Goal: Task Accomplishment & Management: Manage account settings

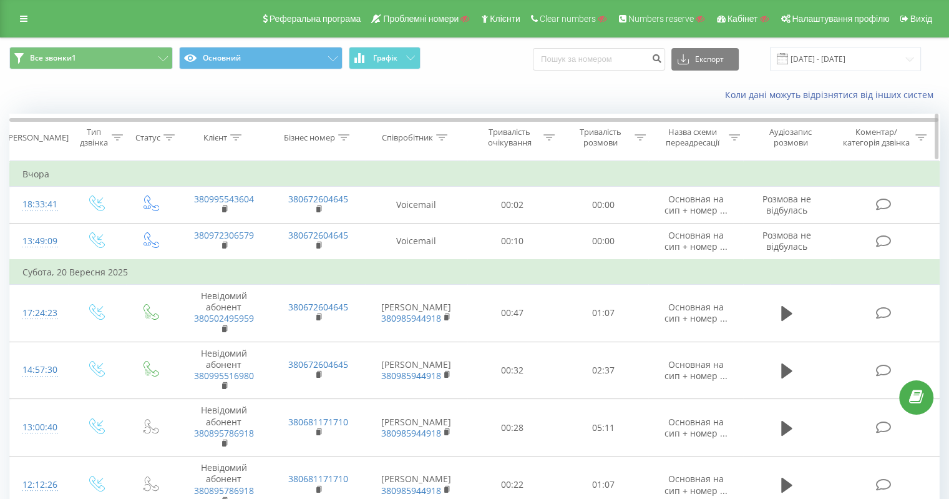
click at [344, 138] on icon at bounding box center [343, 137] width 11 height 6
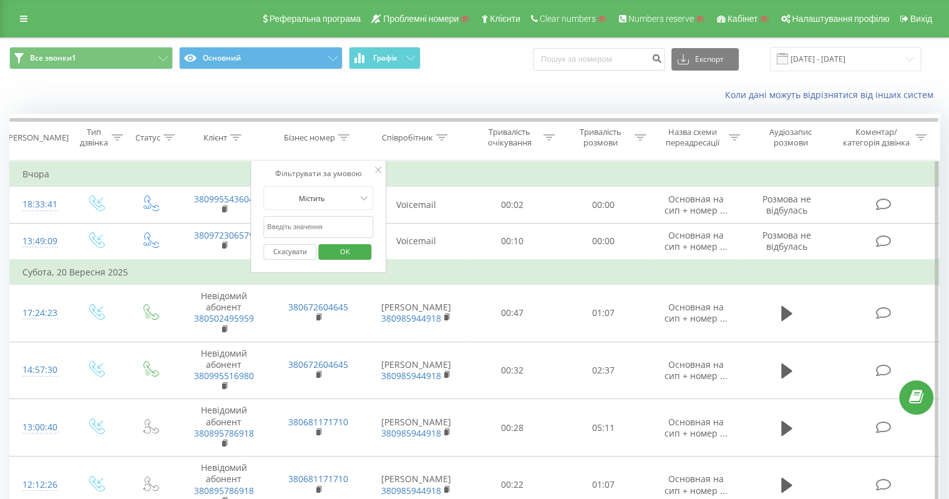
click at [326, 222] on input "text" at bounding box center [318, 227] width 110 height 22
paste input "380634604645"
type input "380634604645"
click at [336, 248] on span "OK" at bounding box center [345, 250] width 35 height 19
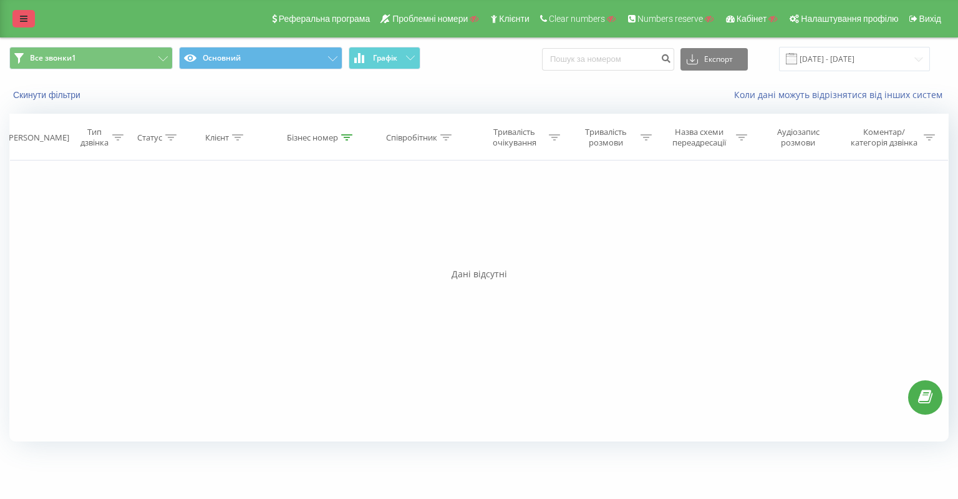
click at [17, 16] on link at bounding box center [23, 18] width 22 height 17
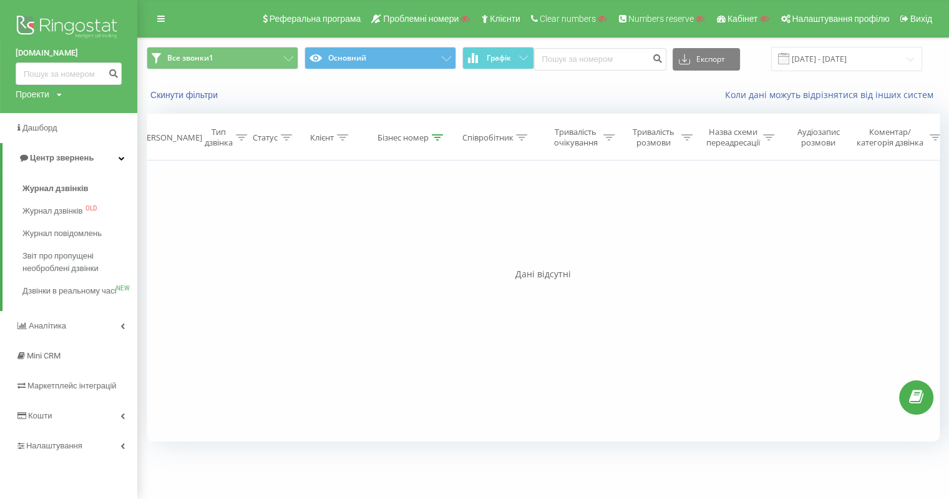
click at [34, 89] on div "Проекти" at bounding box center [33, 94] width 34 height 12
click at [54, 116] on input "text" at bounding box center [50, 113] width 62 height 18
paste input "[DOMAIN_NAME]"
type input "[DOMAIN_NAME]"
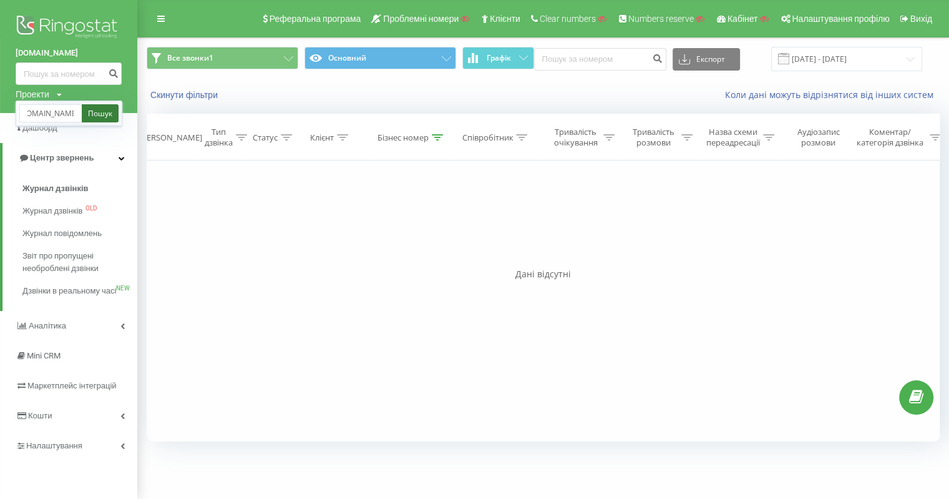
click at [98, 115] on link "Пошук" at bounding box center [100, 113] width 37 height 18
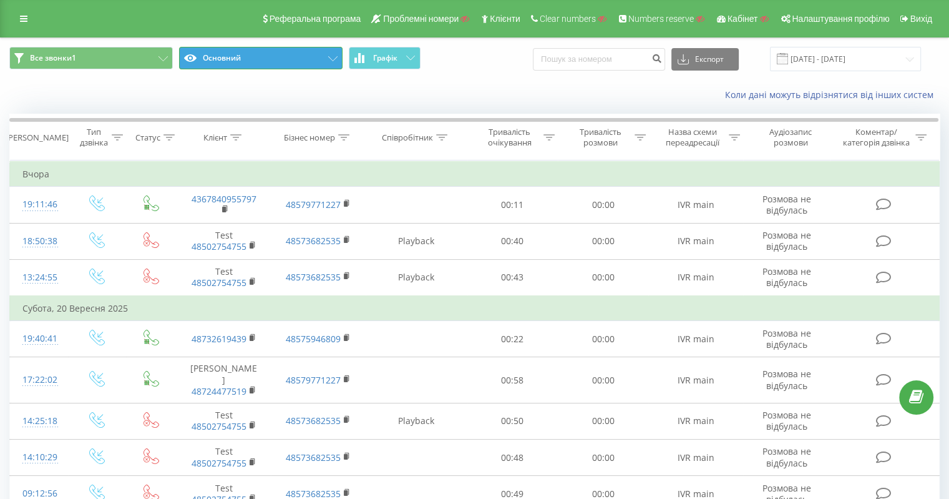
click at [285, 54] on button "Основний" at bounding box center [260, 58] width 163 height 22
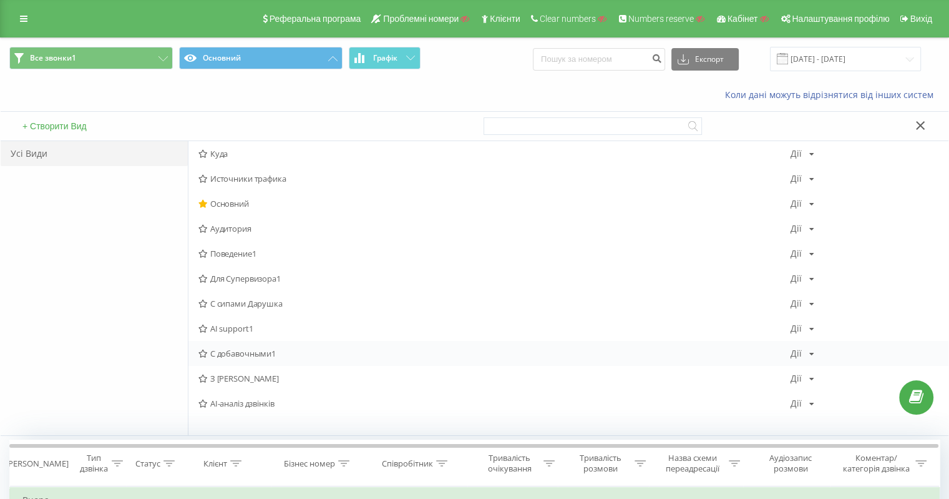
click at [245, 349] on span "С добавочными1" at bounding box center [494, 353] width 592 height 9
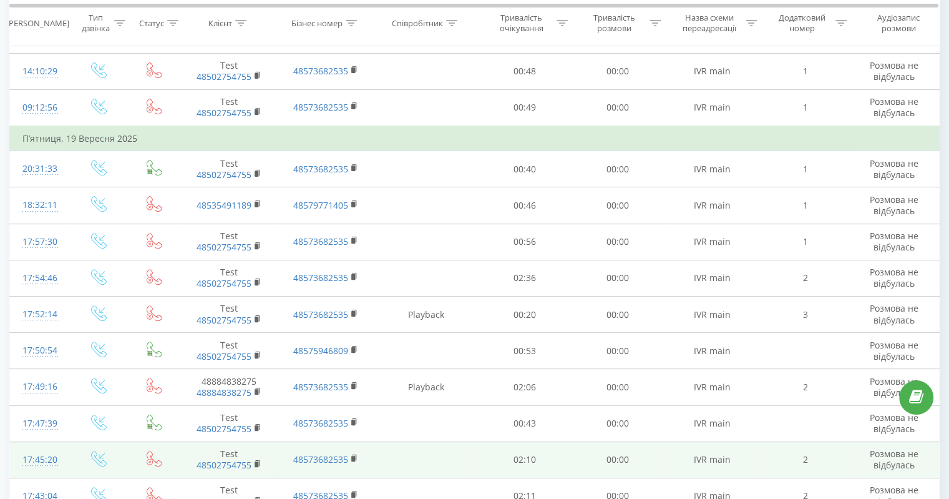
scroll to position [251, 0]
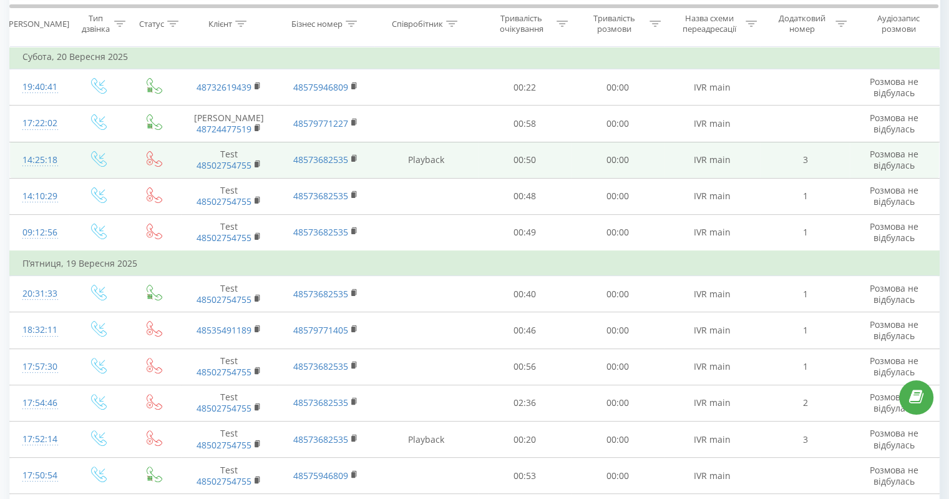
click at [431, 155] on td "Playback" at bounding box center [426, 160] width 104 height 36
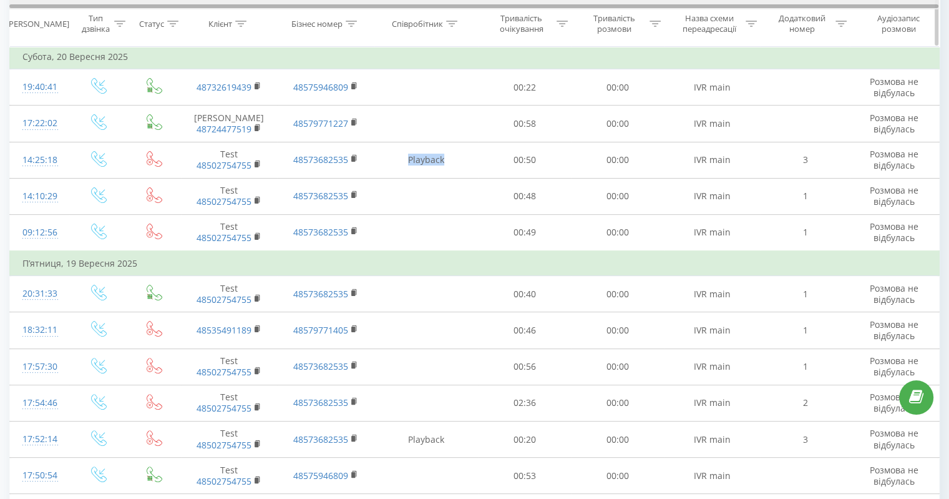
copy td "Playback"
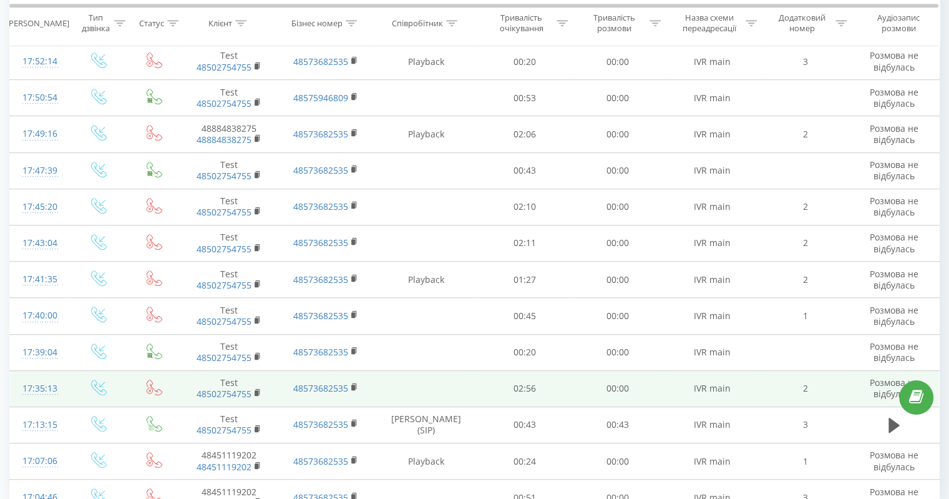
scroll to position [688, 0]
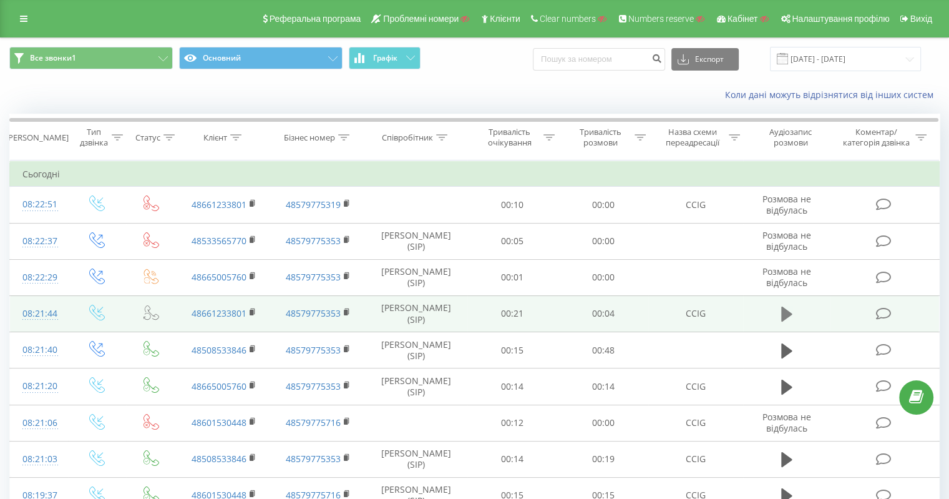
click at [787, 314] on icon at bounding box center [786, 313] width 11 height 15
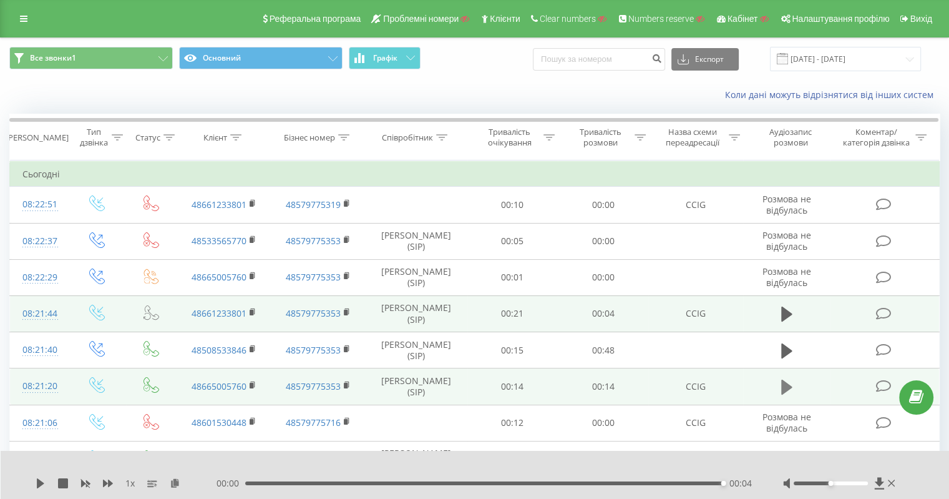
click at [786, 383] on icon at bounding box center [786, 386] width 11 height 15
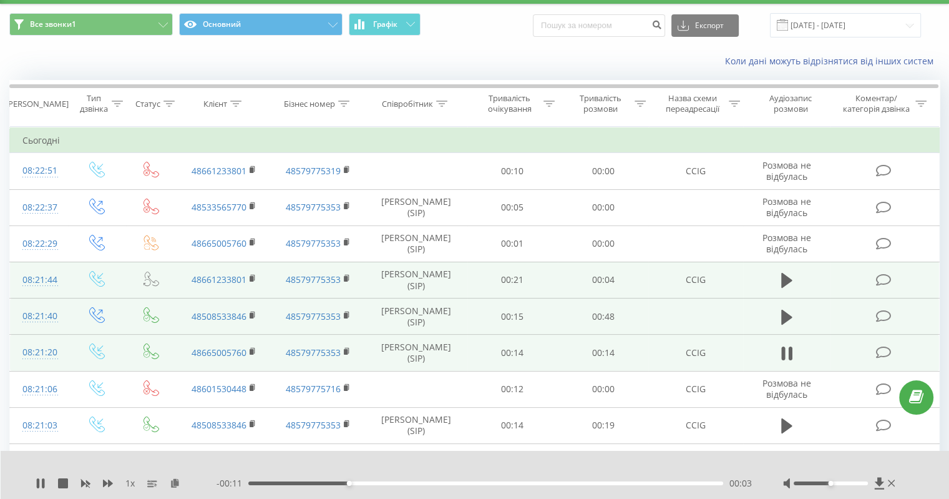
scroll to position [62, 0]
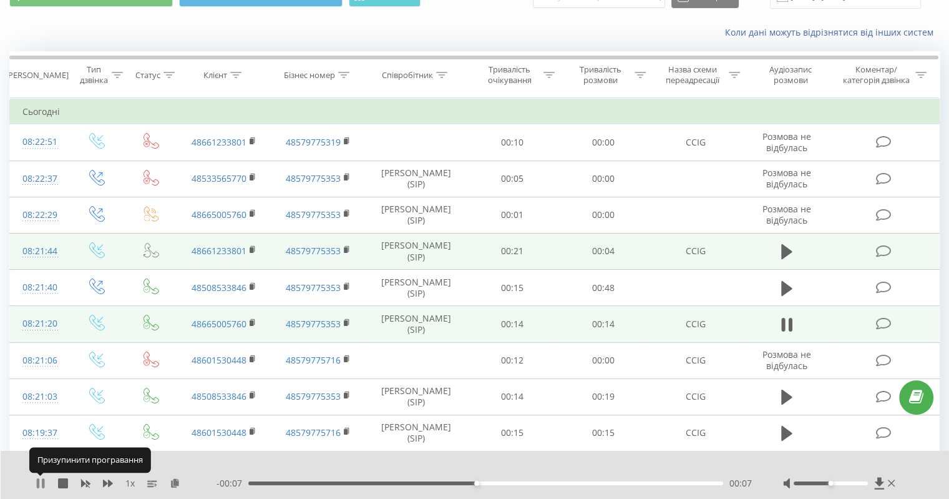
click at [42, 484] on icon at bounding box center [43, 483] width 2 height 10
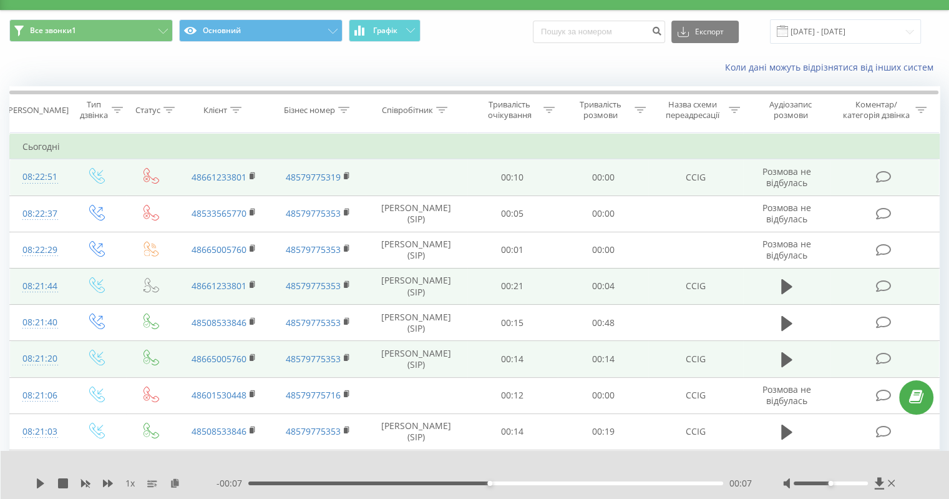
scroll to position [0, 0]
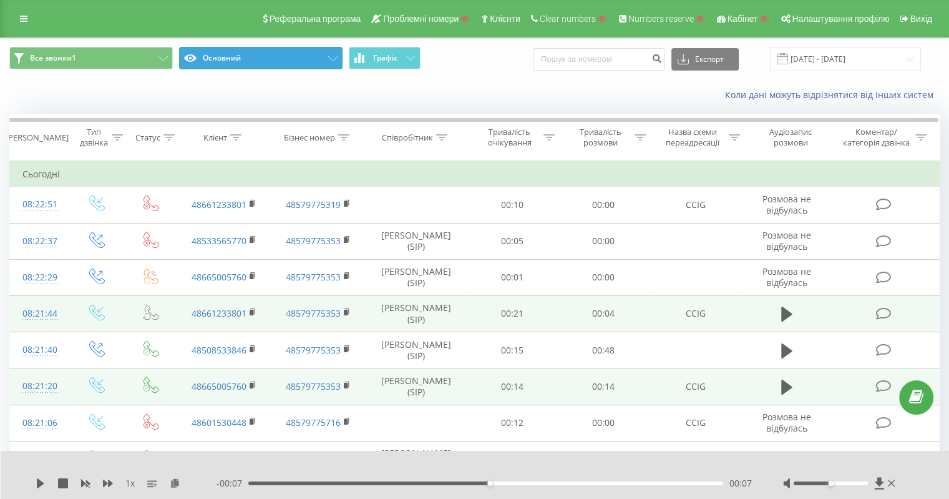
click at [327, 54] on button "Основний" at bounding box center [260, 58] width 163 height 22
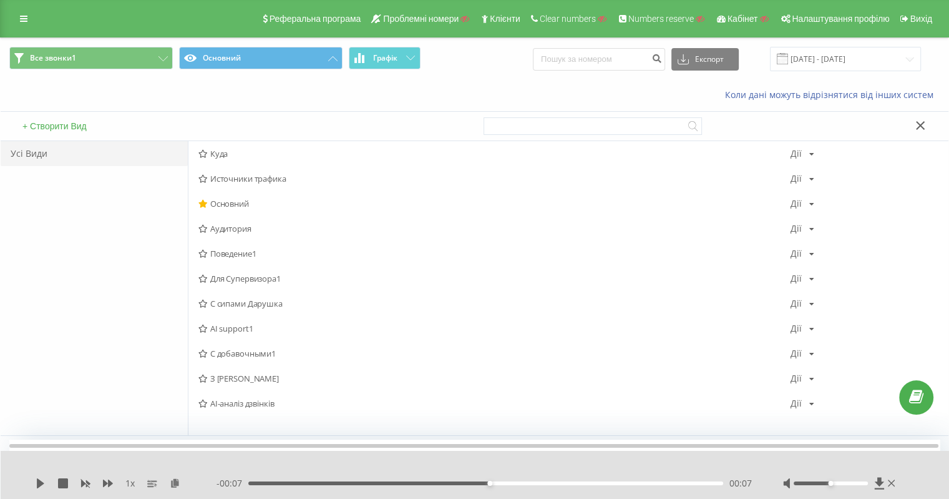
click at [268, 303] on span "С сипами Дарушка" at bounding box center [494, 303] width 592 height 9
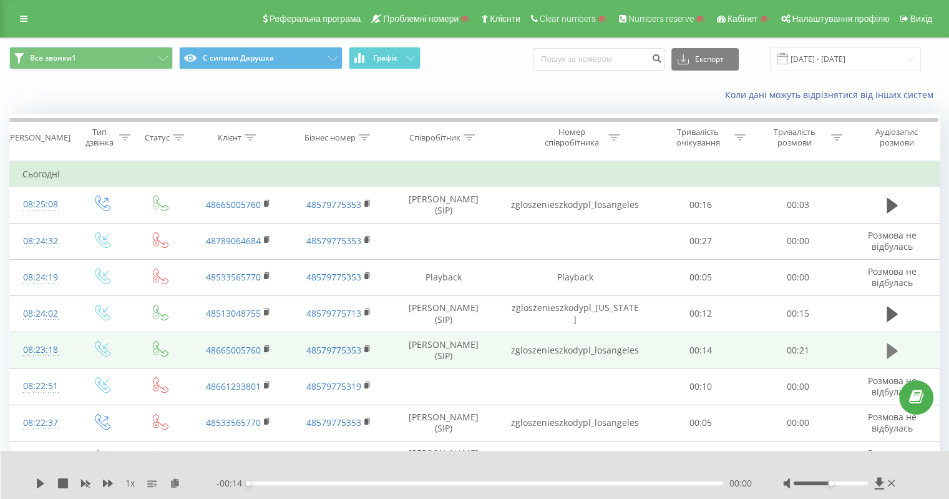
click at [893, 349] on icon at bounding box center [892, 350] width 11 height 15
click at [265, 346] on rect at bounding box center [266, 349] width 4 height 6
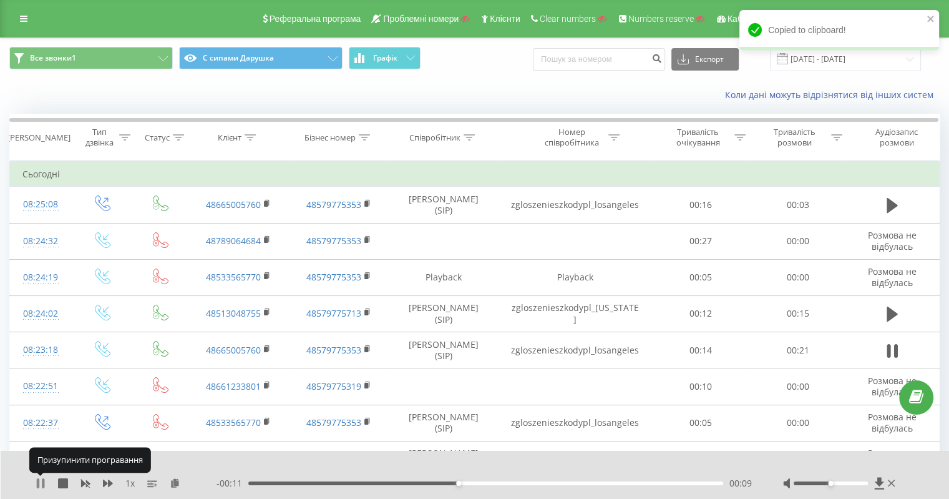
click at [42, 481] on icon at bounding box center [43, 483] width 2 height 10
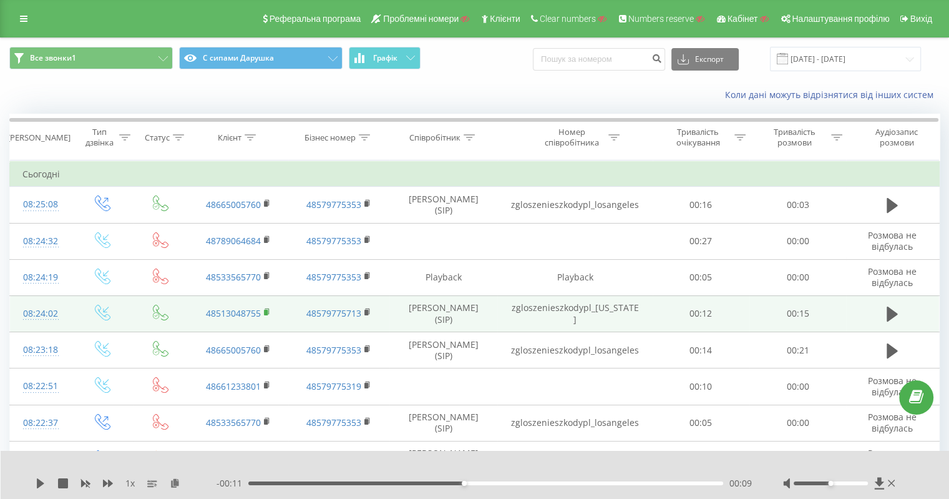
click at [267, 311] on rect at bounding box center [266, 312] width 4 height 6
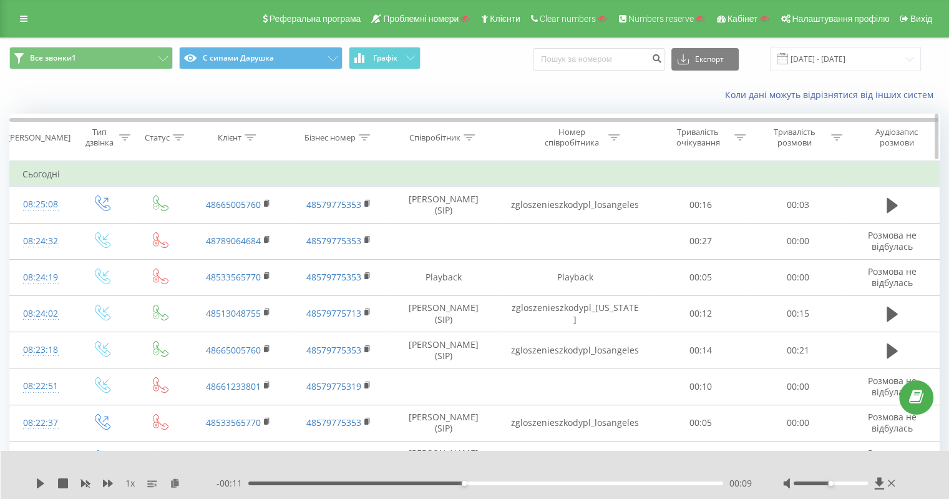
click at [251, 132] on div at bounding box center [250, 137] width 11 height 11
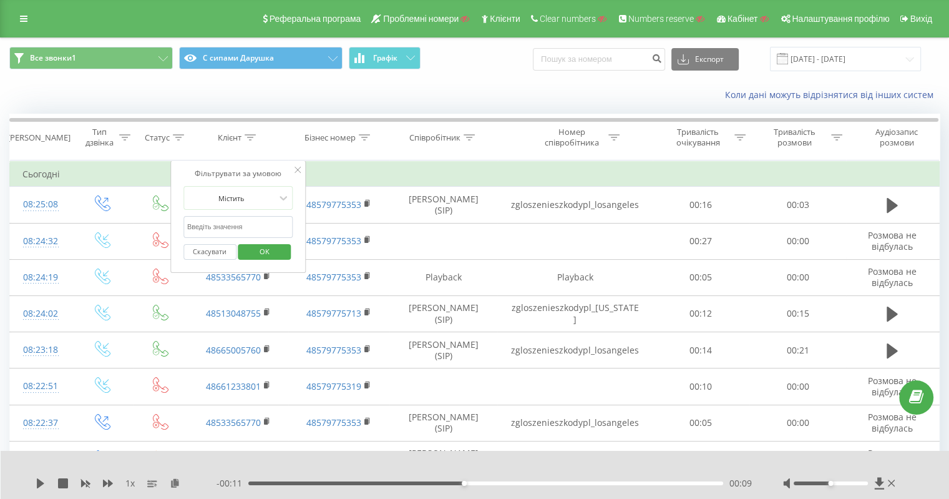
click at [229, 223] on input "text" at bounding box center [238, 227] width 110 height 22
paste input "48513048755"
click at [266, 259] on span "OK" at bounding box center [264, 250] width 35 height 19
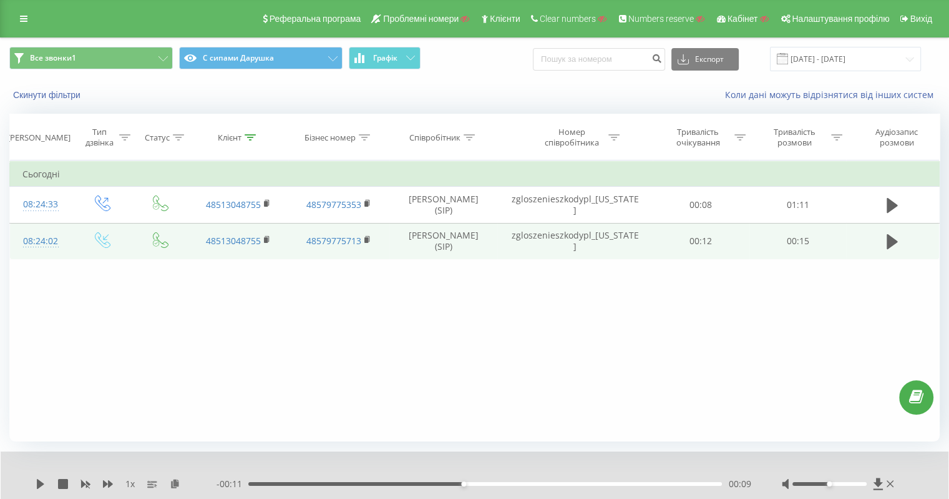
click at [889, 228] on td at bounding box center [892, 241] width 93 height 36
click at [890, 239] on icon at bounding box center [892, 241] width 11 height 15
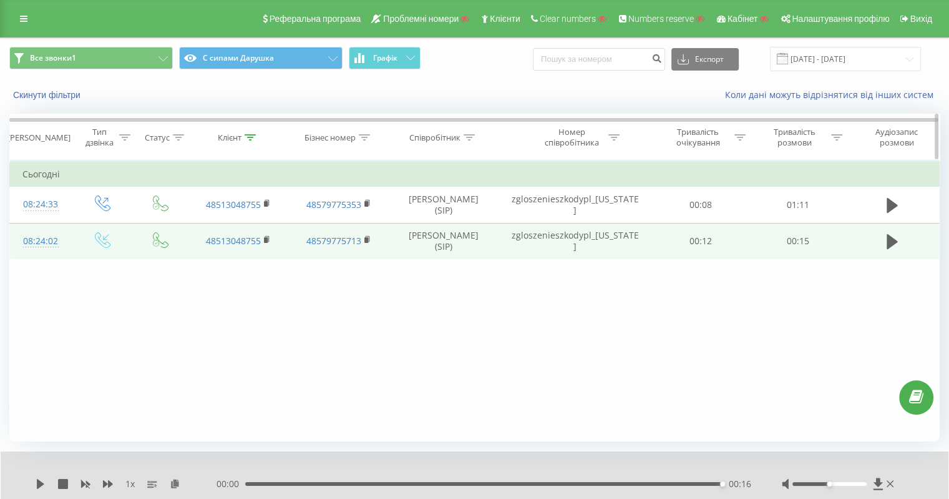
click at [249, 135] on icon at bounding box center [250, 137] width 11 height 6
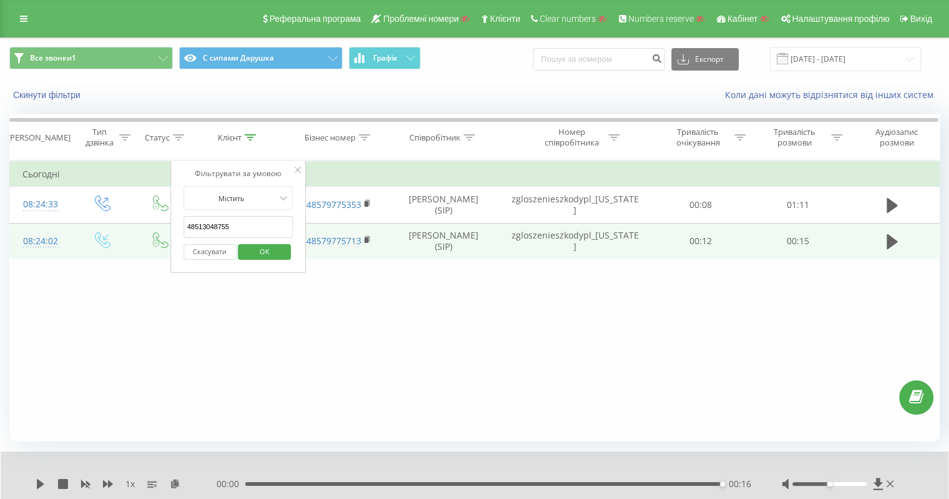
click at [241, 220] on input "48513048755" at bounding box center [238, 227] width 110 height 22
click at [241, 221] on input "48513048755" at bounding box center [238, 227] width 110 height 22
paste input "665005760"
type input "48665005760"
click at [275, 252] on span "OK" at bounding box center [264, 250] width 35 height 19
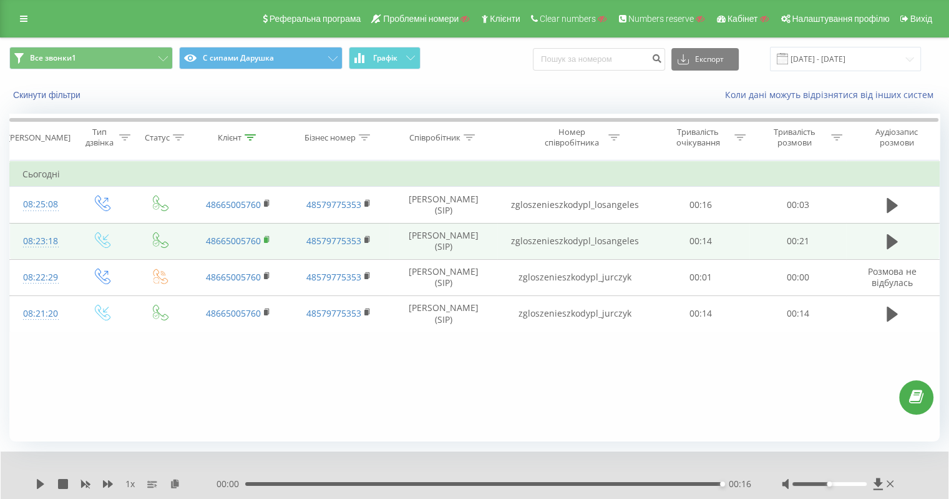
click at [265, 237] on rect at bounding box center [266, 240] width 4 height 6
click at [886, 234] on button at bounding box center [892, 241] width 19 height 19
click at [41, 479] on icon at bounding box center [41, 484] width 10 height 10
click at [23, 14] on icon at bounding box center [23, 18] width 7 height 9
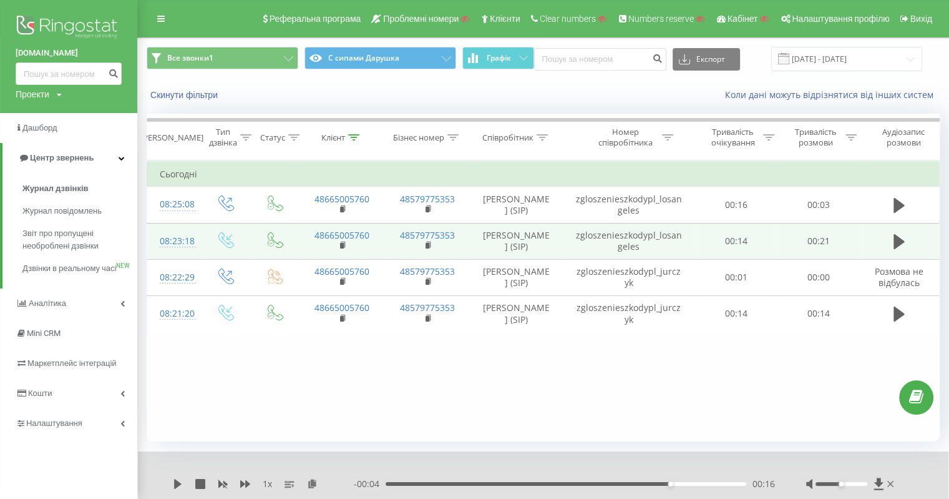
drag, startPoint x: 12, startPoint y: 53, endPoint x: 102, endPoint y: 54, distance: 89.2
click at [102, 54] on div "zgloszenieszkody.pl Проекти Пошук" at bounding box center [68, 56] width 137 height 113
copy link "zgloszenieszkody.pl"
click at [72, 427] on span "Налаштування" at bounding box center [55, 422] width 59 height 9
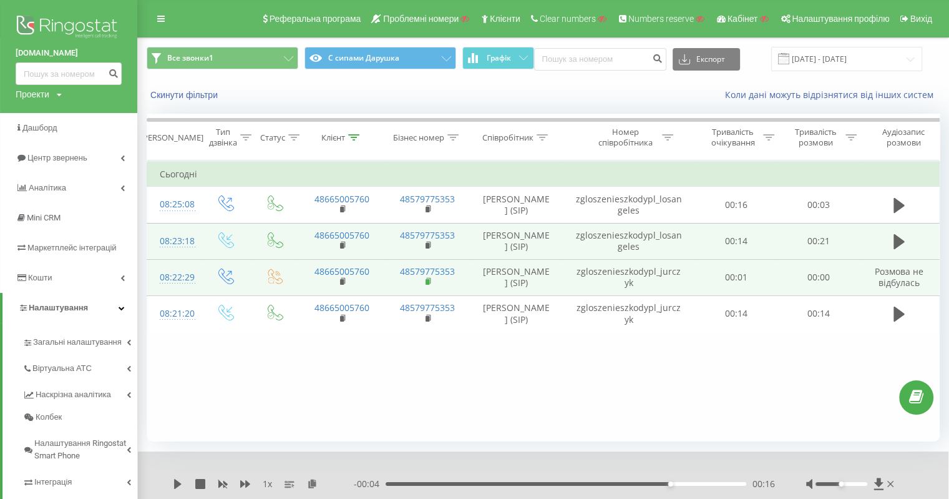
click at [427, 281] on rect at bounding box center [428, 282] width 4 height 6
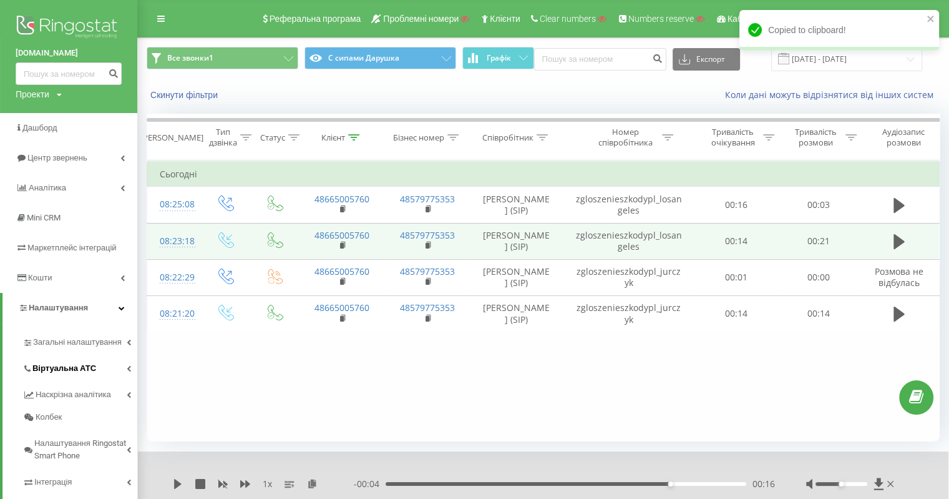
click at [82, 379] on link "Віртуальна АТС" at bounding box center [79, 366] width 115 height 26
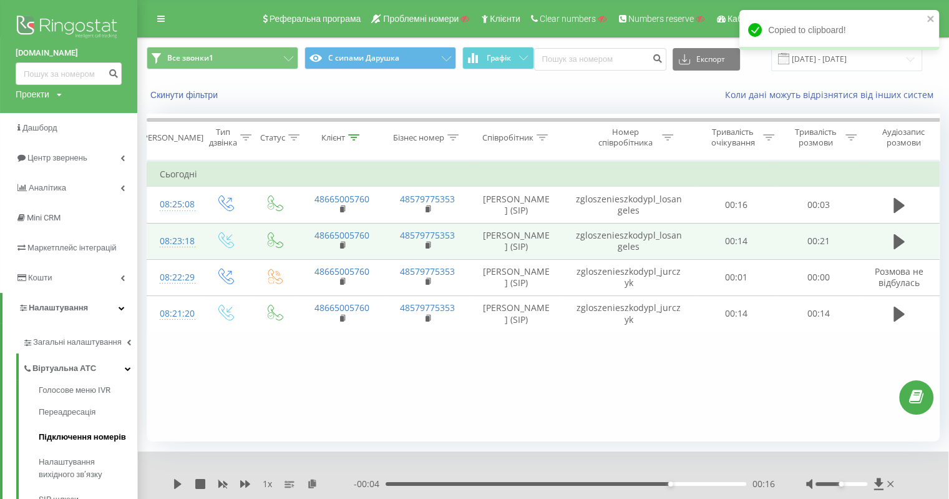
click at [107, 440] on span "Підключення номерів" at bounding box center [82, 437] width 87 height 12
